Goal: Transaction & Acquisition: Book appointment/travel/reservation

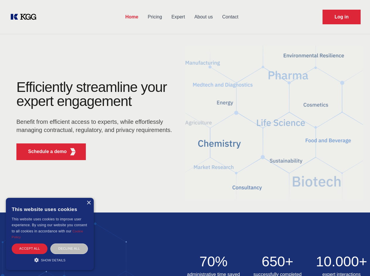
click at [185, 138] on div "Efficiently streamline your expert engagement Benefit from efficient access to …" at bounding box center [96, 122] width 178 height 85
click at [44, 152] on p "Schedule a demo" at bounding box center [47, 151] width 39 height 7
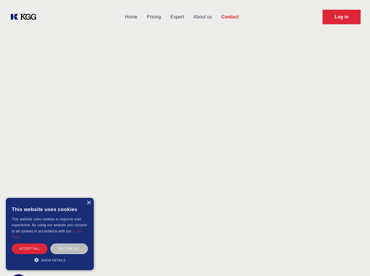
click at [88, 203] on div "× This website uses cookies This website uses cookies to improve user experienc…" at bounding box center [50, 234] width 88 height 72
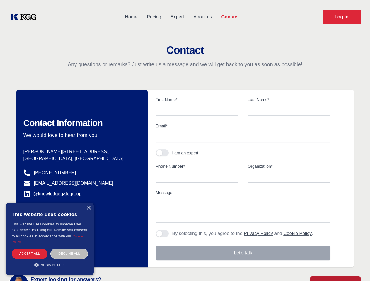
click at [30, 249] on div "Accept all" at bounding box center [30, 254] width 36 height 10
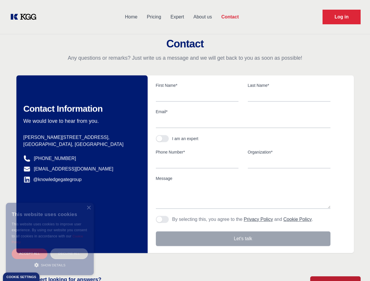
click at [69, 249] on div "Decline all" at bounding box center [69, 254] width 38 height 10
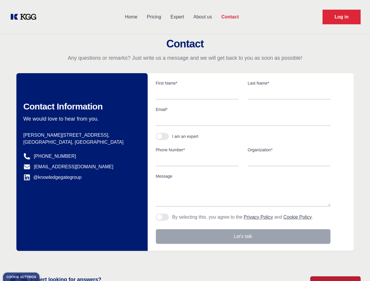
click at [50, 260] on main "Contact Any questions or remarks? Just write us a message and we will get back …" at bounding box center [185, 152] width 370 height 305
